Goal: Download file/media

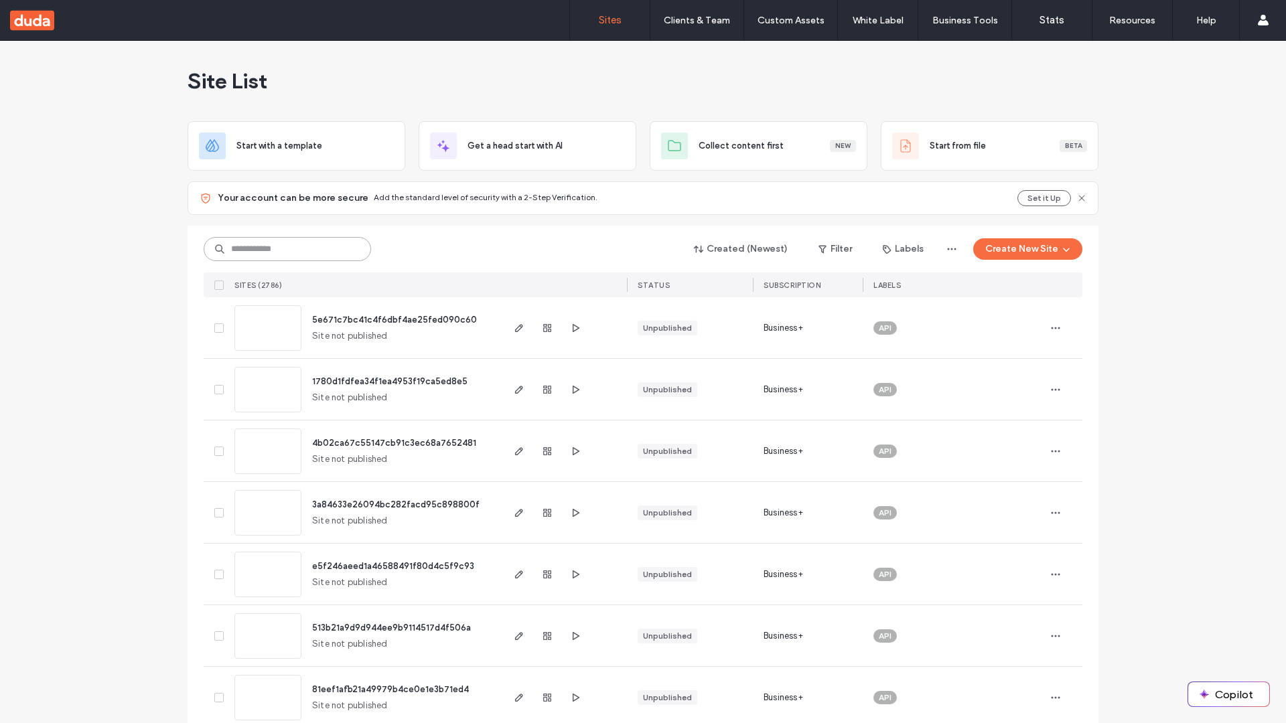
click at [287, 249] on input at bounding box center [287, 249] width 167 height 24
type input "**********"
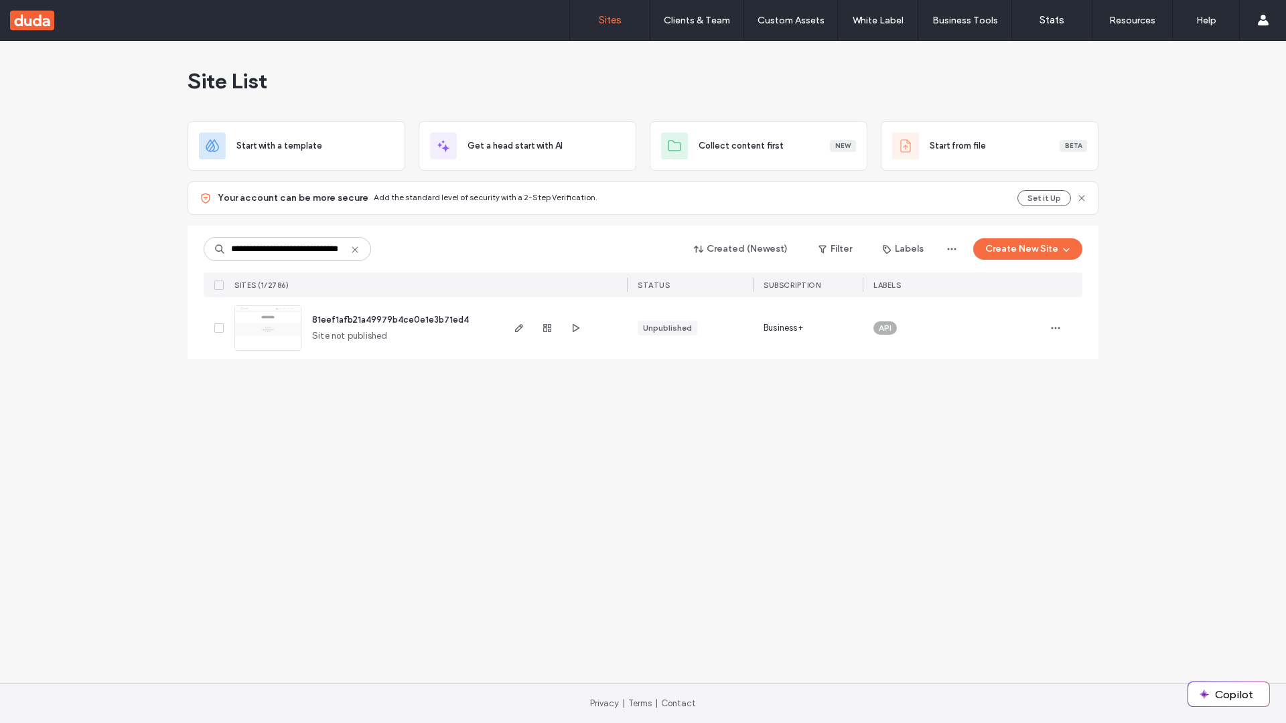
click at [392, 320] on span "81eef1afb21a49979b4ce0e1e3b71ed4" at bounding box center [390, 320] width 157 height 10
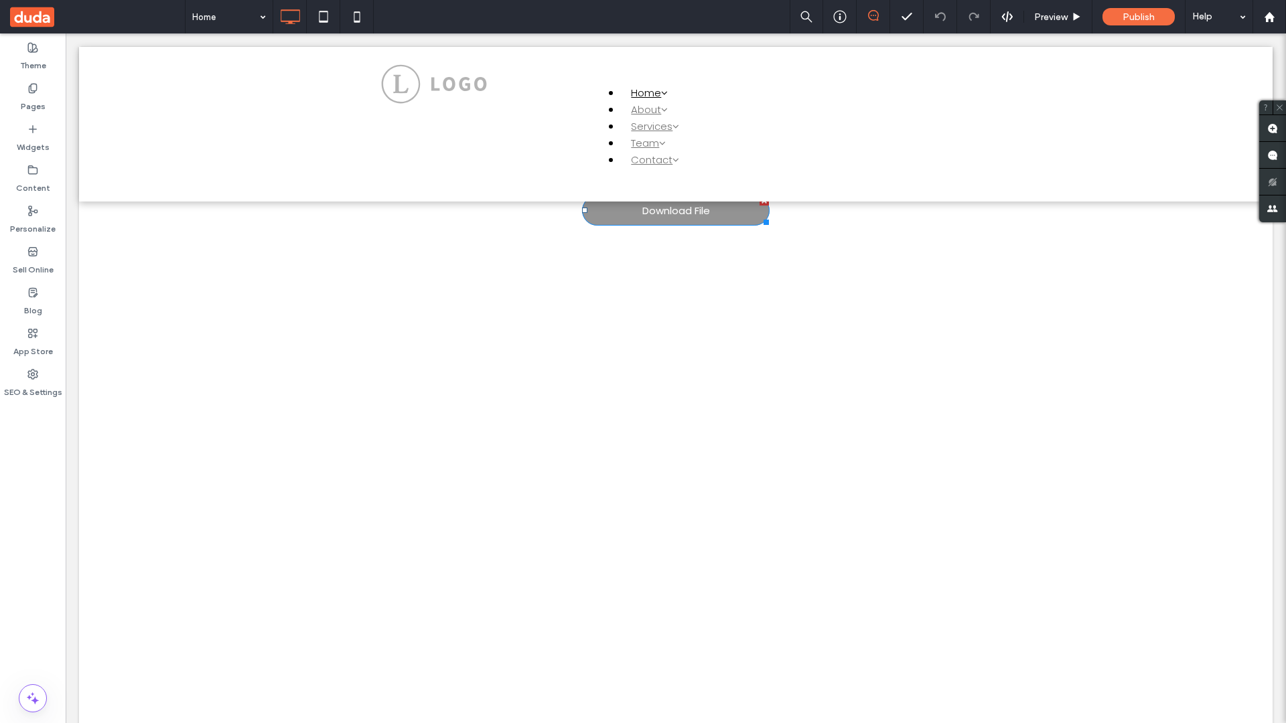
click at [676, 210] on span "Download File" at bounding box center [676, 210] width 68 height 29
